Goal: Task Accomplishment & Management: Complete application form

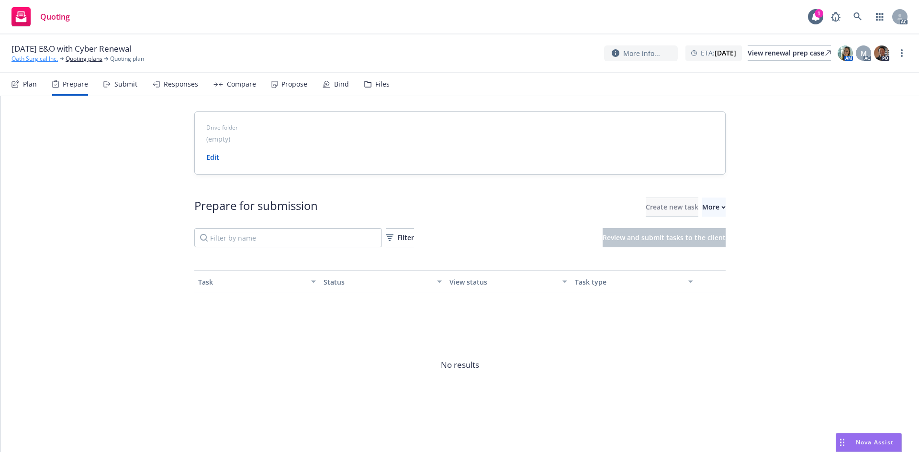
click at [26, 56] on link "Oath Surgical Inc." at bounding box center [34, 59] width 46 height 9
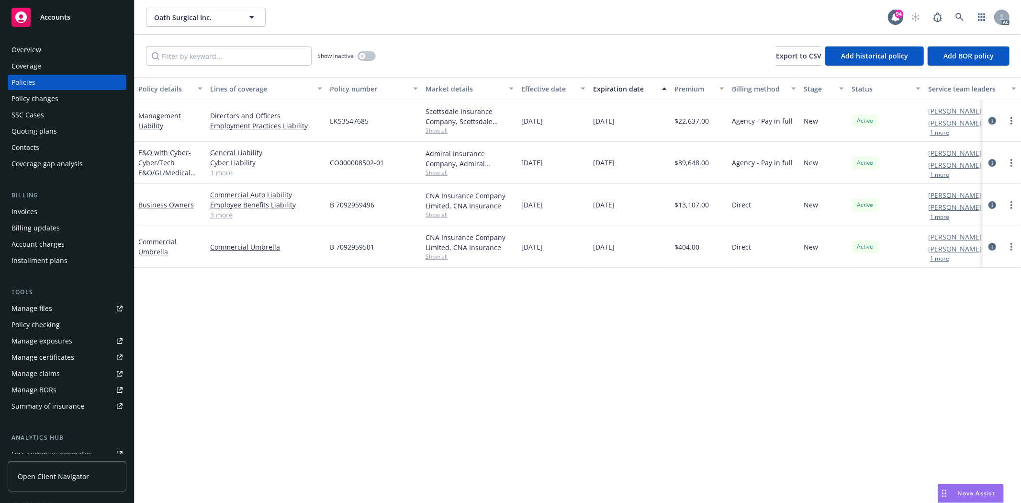
click at [226, 173] on link "1 more" at bounding box center [266, 173] width 112 height 10
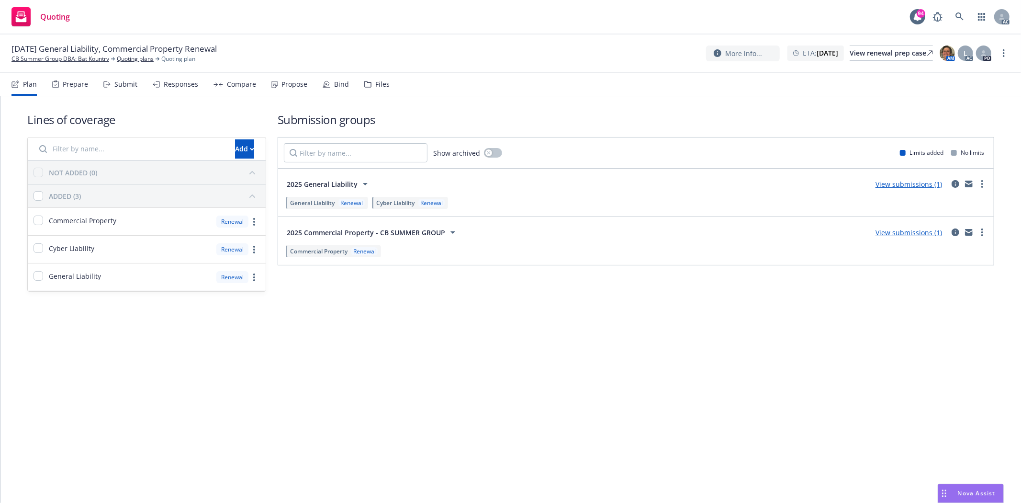
click at [63, 82] on div "Prepare" at bounding box center [75, 84] width 25 height 8
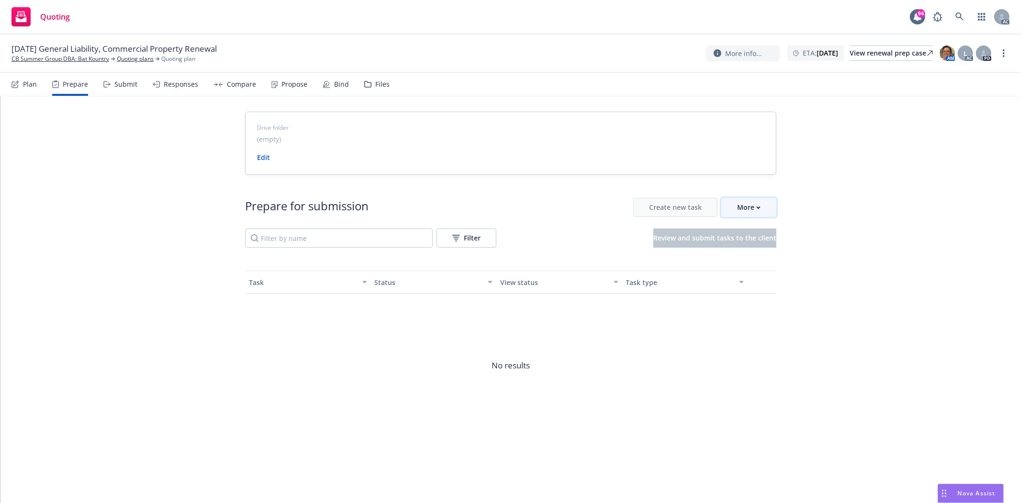
click at [749, 201] on div "More" at bounding box center [748, 207] width 23 height 18
click at [42, 161] on div "Drive folder (empty) Edit Prepare for submission Create new task More Filter Re…" at bounding box center [510, 285] width 1020 height 379
drag, startPoint x: 5, startPoint y: 64, endPoint x: 63, endPoint y: 63, distance: 57.4
click at [63, 63] on div "12/03/25 General Liability, Commercial Property Renewal CB Summer Group DBA: Ba…" at bounding box center [510, 53] width 1021 height 38
copy link "CB Summer Group"
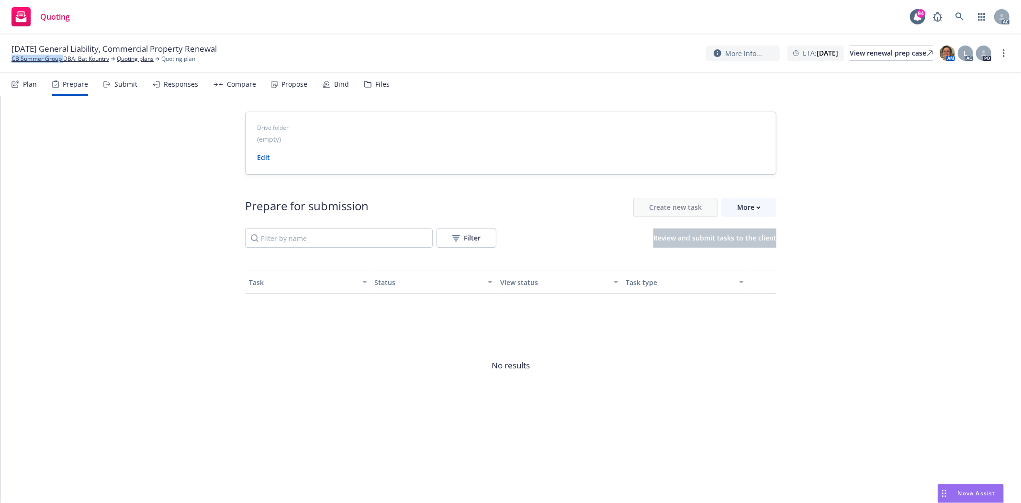
click at [30, 69] on div "12/03/25 General Liability, Commercial Property Renewal CB Summer Group DBA: Ba…" at bounding box center [510, 53] width 1021 height 38
drag, startPoint x: 9, startPoint y: 60, endPoint x: 61, endPoint y: 61, distance: 52.2
click at [61, 61] on div "12/03/25 General Liability, Commercial Property Renewal CB Summer Group DBA: Ba…" at bounding box center [510, 53] width 1021 height 38
copy link "CB Summer Group"
drag, startPoint x: 769, startPoint y: 219, endPoint x: 763, endPoint y: 202, distance: 17.4
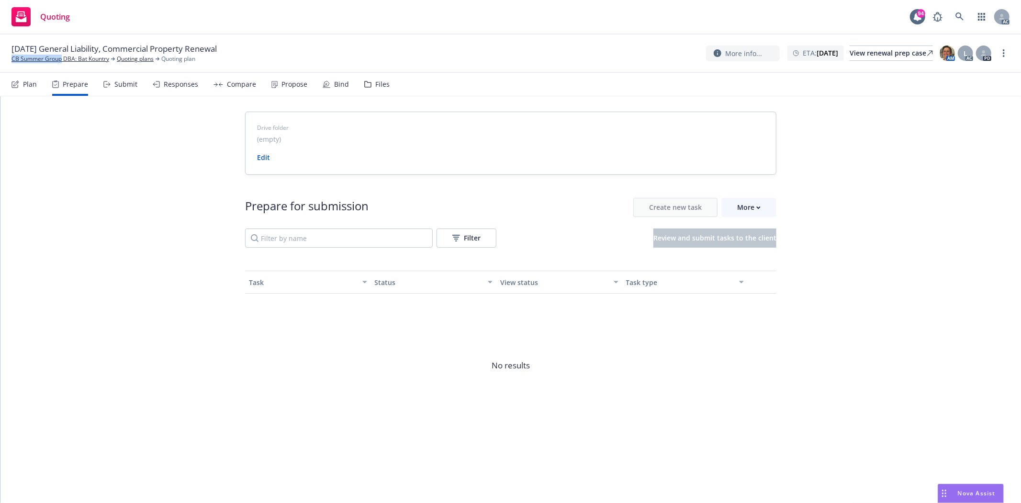
click at [769, 216] on div "Prepare for submission Create new task More Filter Review and submit tasks to t…" at bounding box center [510, 223] width 531 height 50
click at [763, 202] on button "More" at bounding box center [748, 207] width 55 height 19
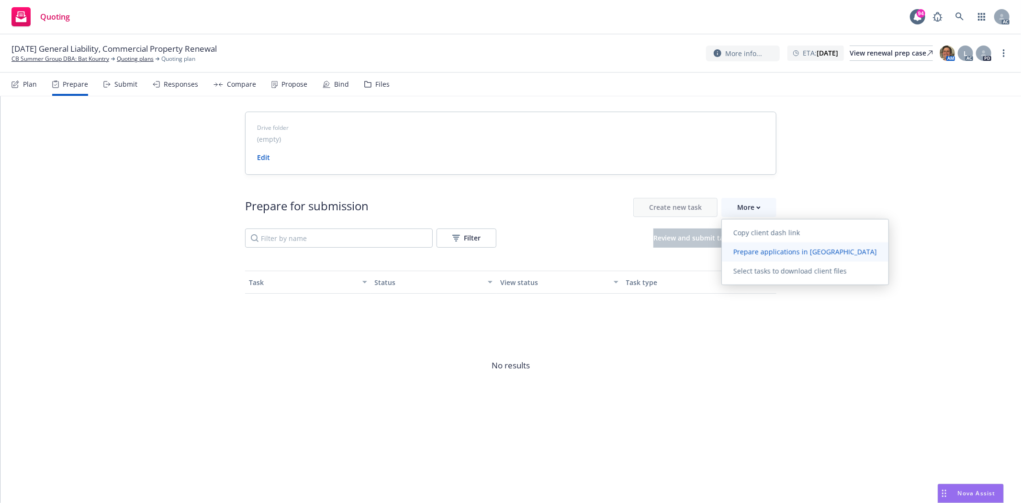
click at [761, 249] on span "Prepare applications in Indio" at bounding box center [805, 251] width 167 height 9
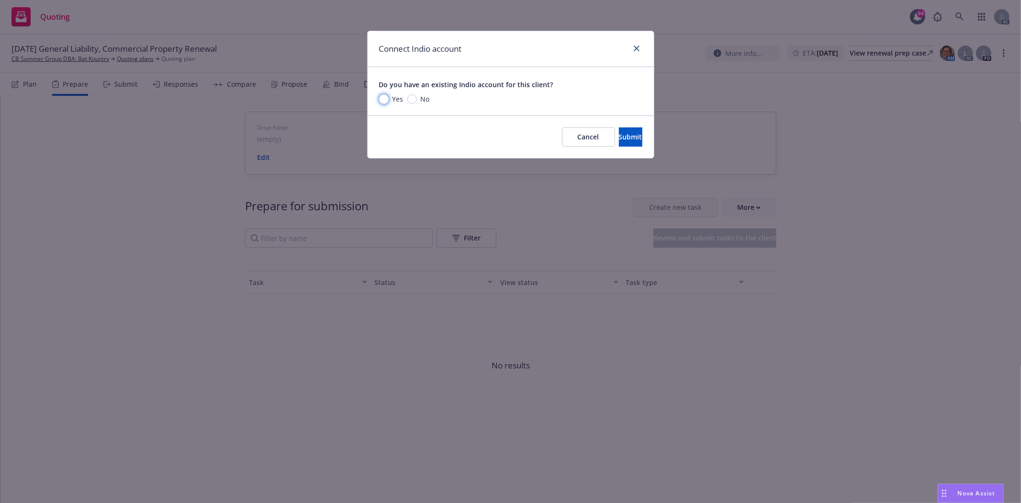
click at [380, 100] on input "Yes" at bounding box center [384, 99] width 10 height 10
radio input "true"
click at [395, 98] on span "Yes" at bounding box center [397, 99] width 11 height 10
click at [389, 98] on input "Yes" at bounding box center [384, 99] width 10 height 10
radio input "true"
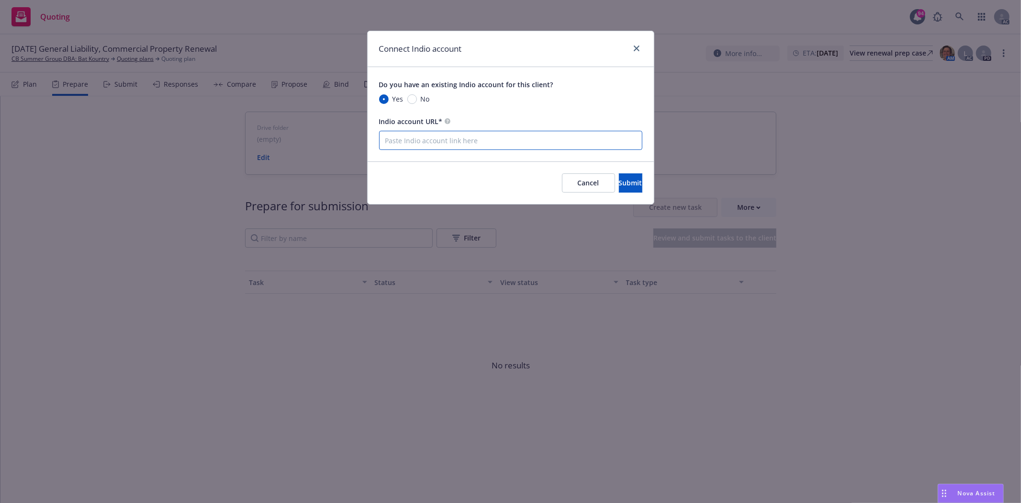
click at [425, 144] on input "Indio account URL*" at bounding box center [510, 140] width 263 height 19
paste input "https://newfront.useindio.com/accounts/10025187/submissions"
type input "https://newfront.useindio.com/accounts/10025187/submissions"
click at [619, 184] on span "Submit" at bounding box center [630, 182] width 23 height 9
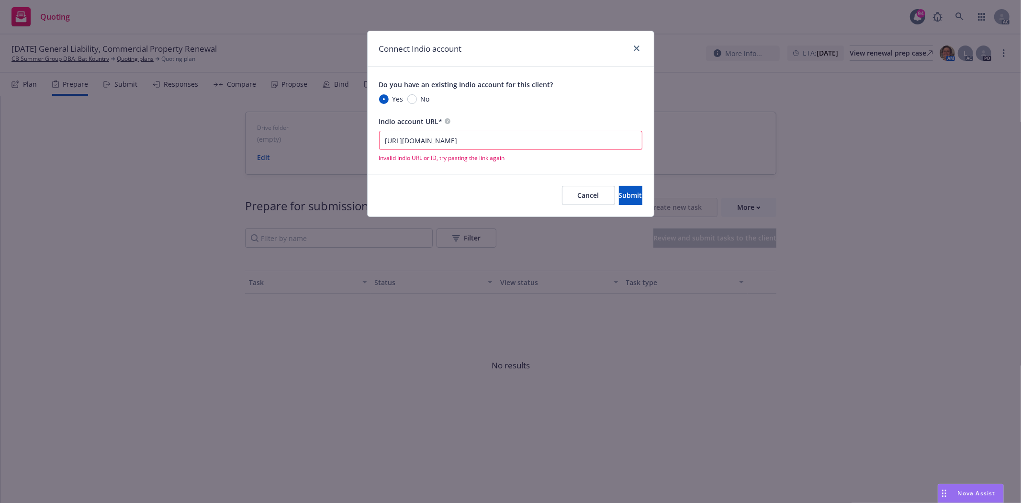
click at [386, 140] on input "https://newfront.useindio.com/accounts/10025187/submissions" at bounding box center [510, 140] width 263 height 19
drag, startPoint x: 591, startPoint y: 141, endPoint x: 319, endPoint y: 123, distance: 272.4
click at [319, 123] on div "Connect Indio account Do you have an existing Indio account for this client? Ye…" at bounding box center [510, 251] width 1021 height 503
click at [487, 139] on input "Indio account URL*" at bounding box center [510, 140] width 263 height 19
type input "https://newfront.useindio.com/accounts/10025187/submissions"
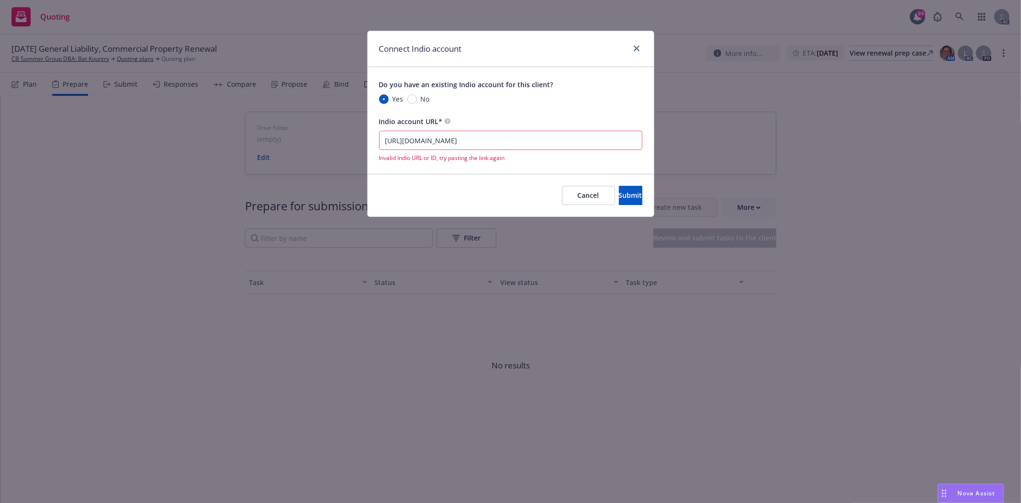
drag, startPoint x: 608, startPoint y: 139, endPoint x: 328, endPoint y: 126, distance: 280.8
click at [328, 126] on div "Connect Indio account Do you have an existing Indio account for this client? Ye…" at bounding box center [510, 251] width 1021 height 503
click at [418, 141] on input "Indio account URL*" at bounding box center [510, 140] width 263 height 19
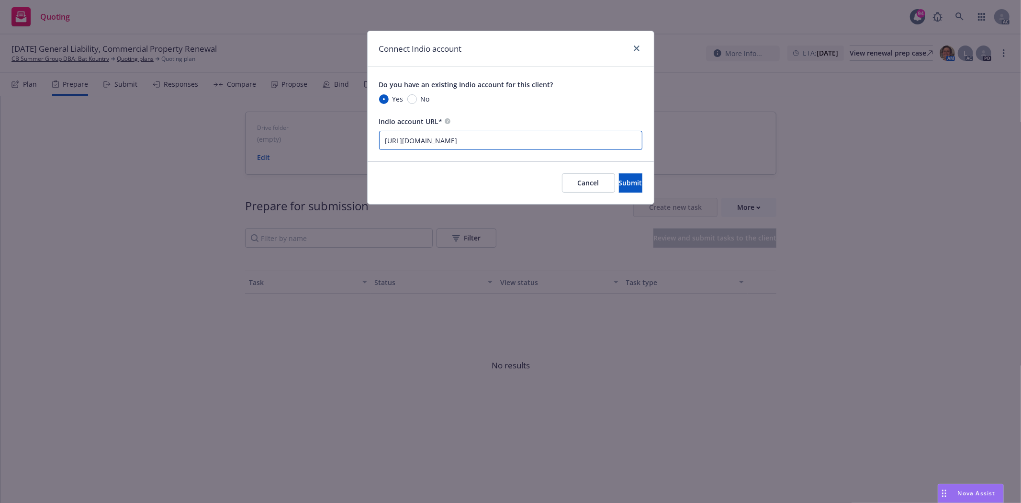
click at [524, 143] on input "https://newfront.useindio.com/accounts/934107/submissions" at bounding box center [510, 140] width 263 height 19
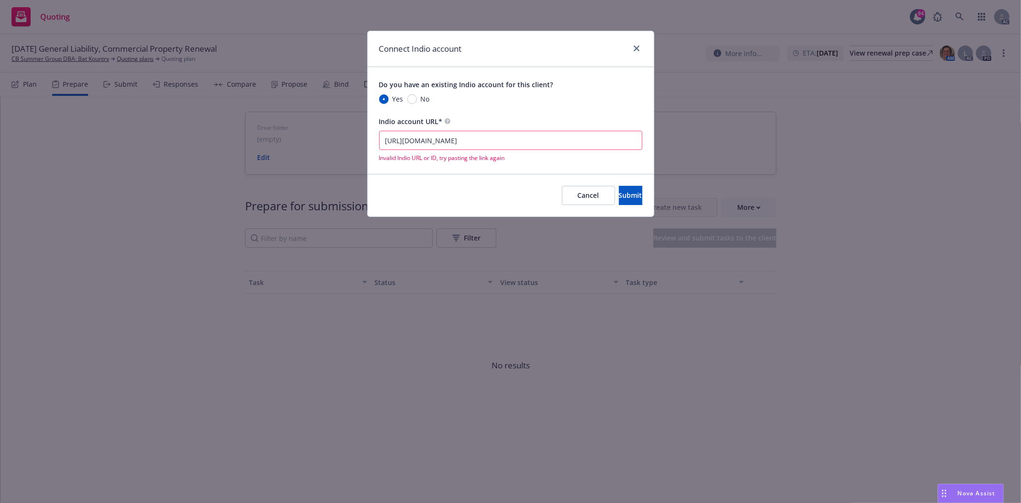
click at [388, 140] on input "https://newfront.useindio.com/accounts/10025187/submissions" at bounding box center [510, 140] width 263 height 19
click at [385, 140] on input "https://newfront.useindio.com/accounts/10025187/submissions" at bounding box center [510, 140] width 263 height 19
type input "https://newfront.useindio.com/accounts/10025187/submissions"
click at [619, 192] on span "Submit" at bounding box center [630, 194] width 23 height 9
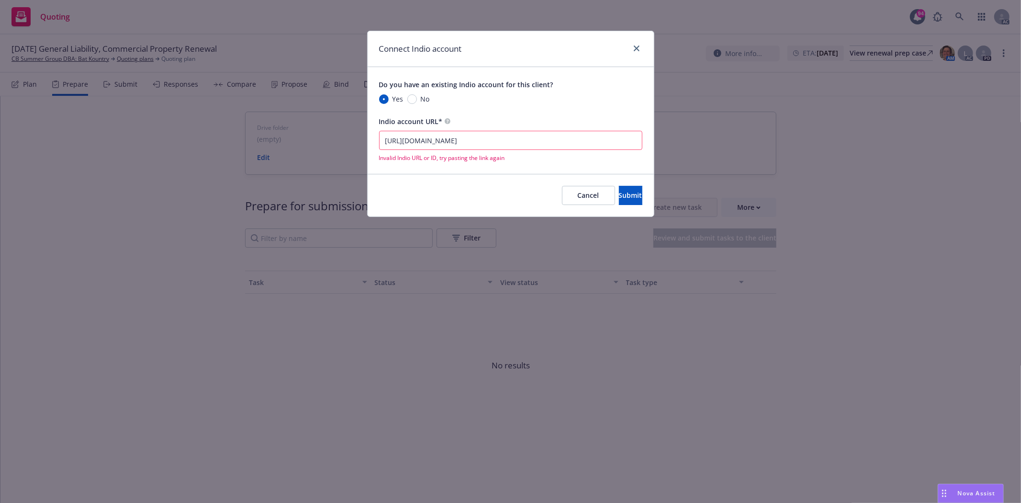
drag, startPoint x: 604, startPoint y: 136, endPoint x: 312, endPoint y: 134, distance: 292.4
click at [312, 134] on div "Connect Indio account Do you have an existing Indio account for this client? Ye…" at bounding box center [510, 251] width 1021 height 503
click at [96, 189] on div "Connect Indio account Do you have an existing Indio account for this client? Ye…" at bounding box center [510, 251] width 1021 height 503
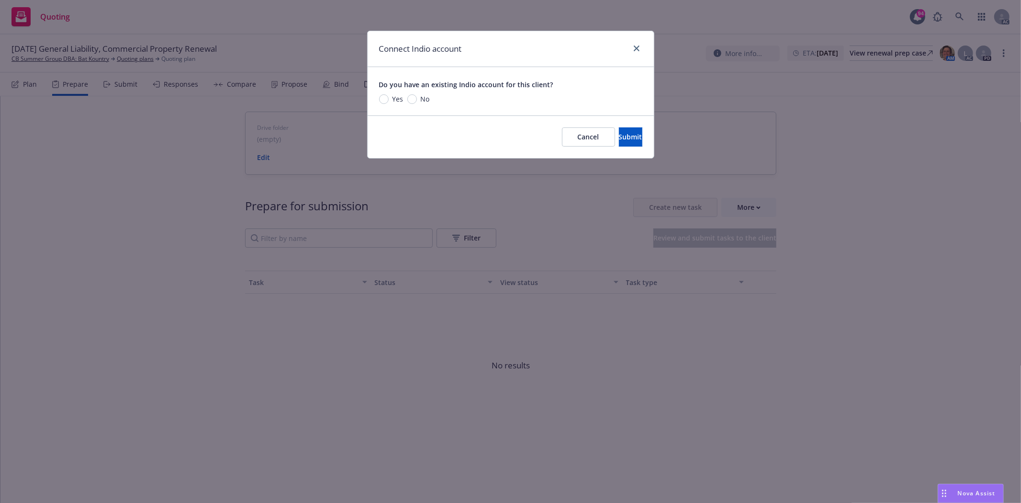
click at [396, 98] on span "Yes" at bounding box center [397, 99] width 11 height 10
click at [389, 98] on input "Yes" at bounding box center [384, 99] width 10 height 10
radio input "true"
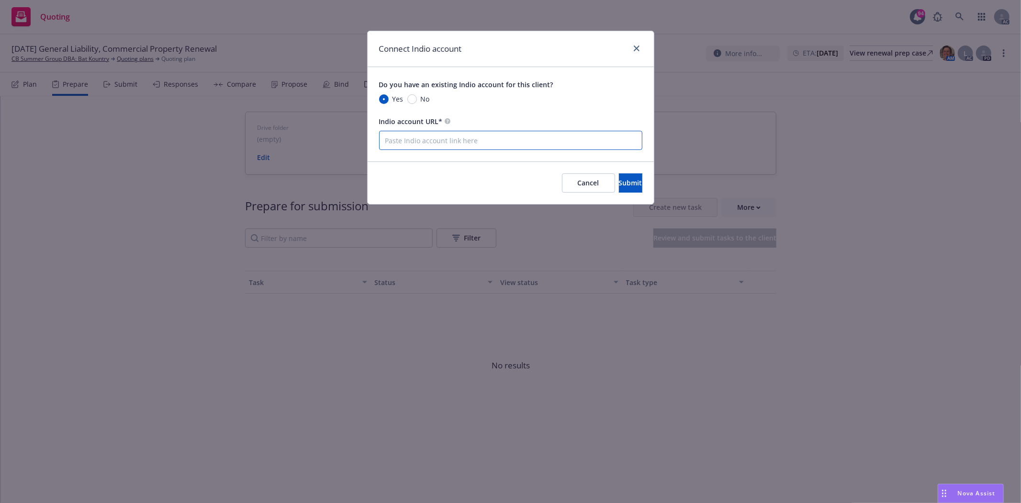
click at [459, 139] on input "Indio account URL*" at bounding box center [510, 140] width 263 height 19
paste input "https://newfront.useindio.com/accounts/10025187/submissions/2163796/data-collec…"
type input "https://newfront.useindio.com/accounts/10025187/submissions/2163796/data-collec…"
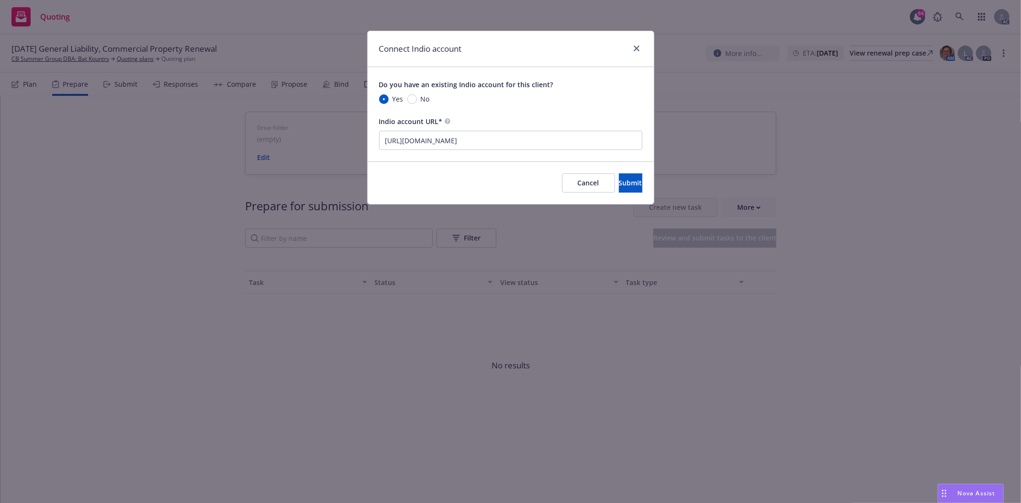
click at [632, 160] on div "Do you have an existing Indio account for this client? Yes No Indio account URL…" at bounding box center [511, 114] width 286 height 94
click at [624, 179] on span "Submit" at bounding box center [630, 182] width 23 height 9
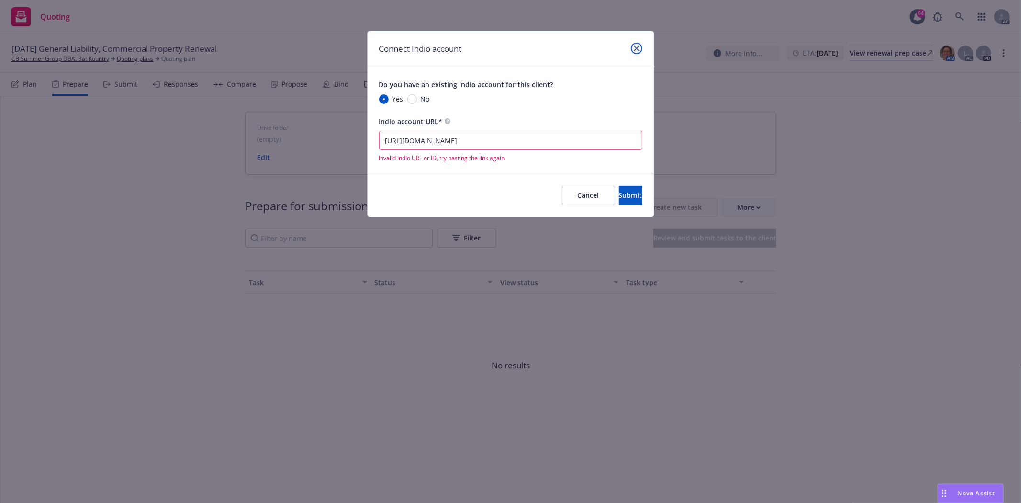
click at [635, 49] on icon "close" at bounding box center [637, 48] width 6 height 6
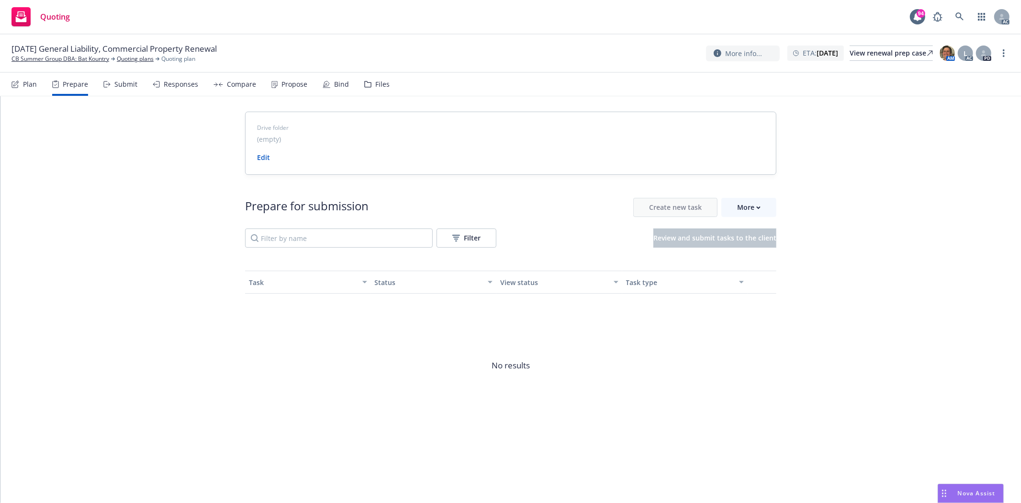
click at [0, 212] on div at bounding box center [0, 299] width 0 height 406
click at [750, 198] on div "More" at bounding box center [748, 207] width 23 height 18
click at [6, 59] on div "12/03/25 General Liability, Commercial Property Renewal CB Summer Group DBA: Ba…" at bounding box center [510, 53] width 1021 height 38
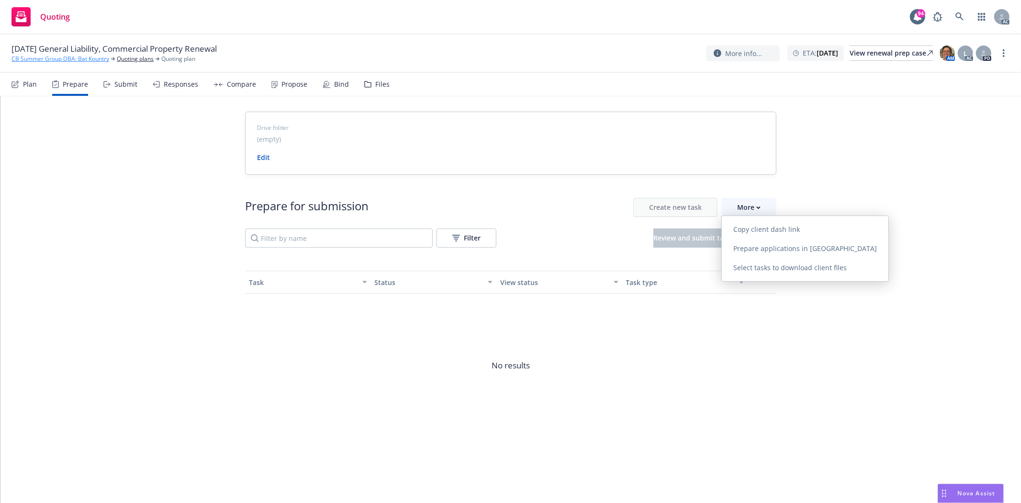
click at [29, 59] on link "CB Summer Group DBA: Bat Kountry" at bounding box center [60, 59] width 98 height 9
